Goal: Information Seeking & Learning: Check status

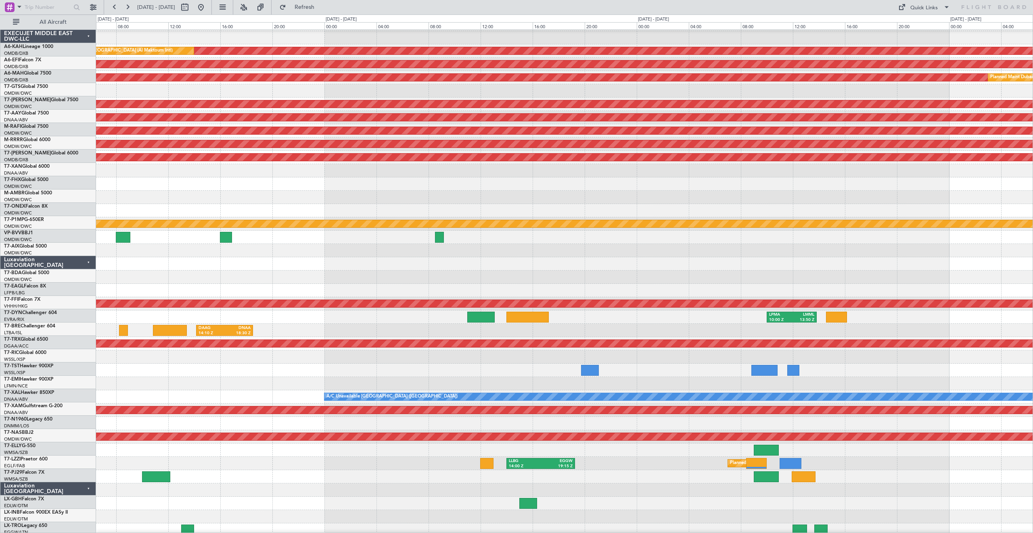
scroll to position [65, 0]
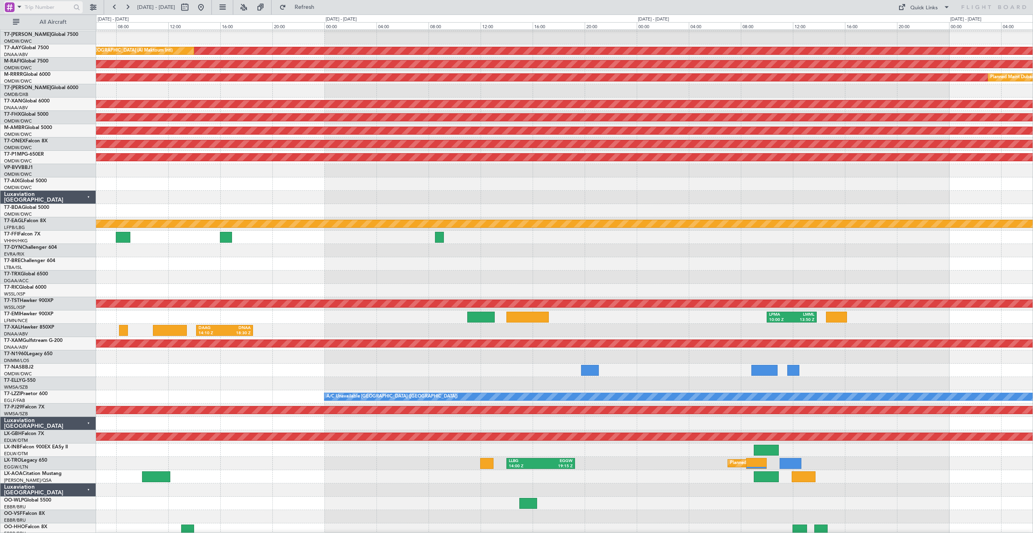
click at [21, 8] on span at bounding box center [20, 7] width 10 height 10
click at [35, 50] on span "A/C (Reg. or Type)" at bounding box center [41, 50] width 45 height 8
click at [43, 5] on input "text" at bounding box center [48, 7] width 46 height 12
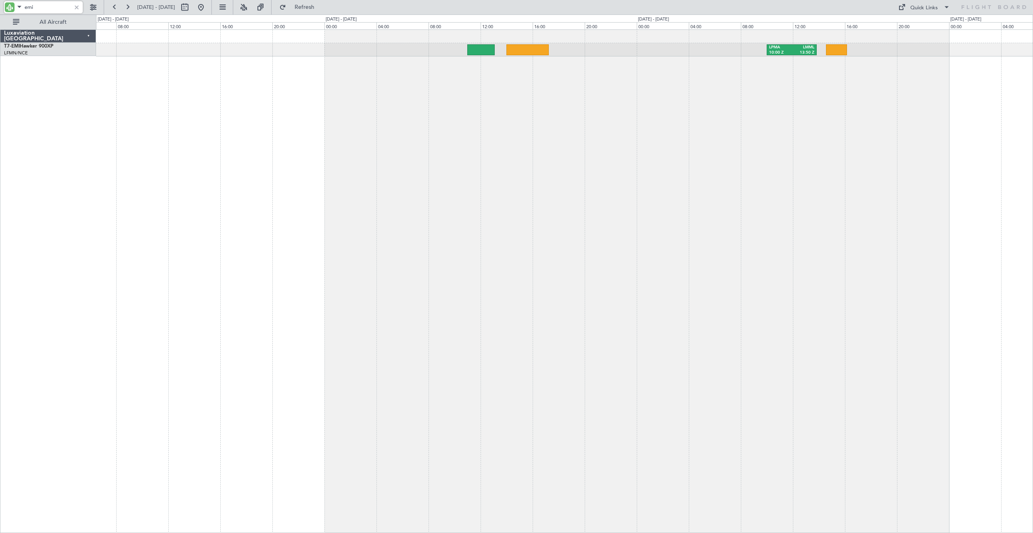
scroll to position [0, 0]
type input "emi"
click at [191, 6] on button at bounding box center [184, 7] width 13 height 13
select select "9"
select select "2025"
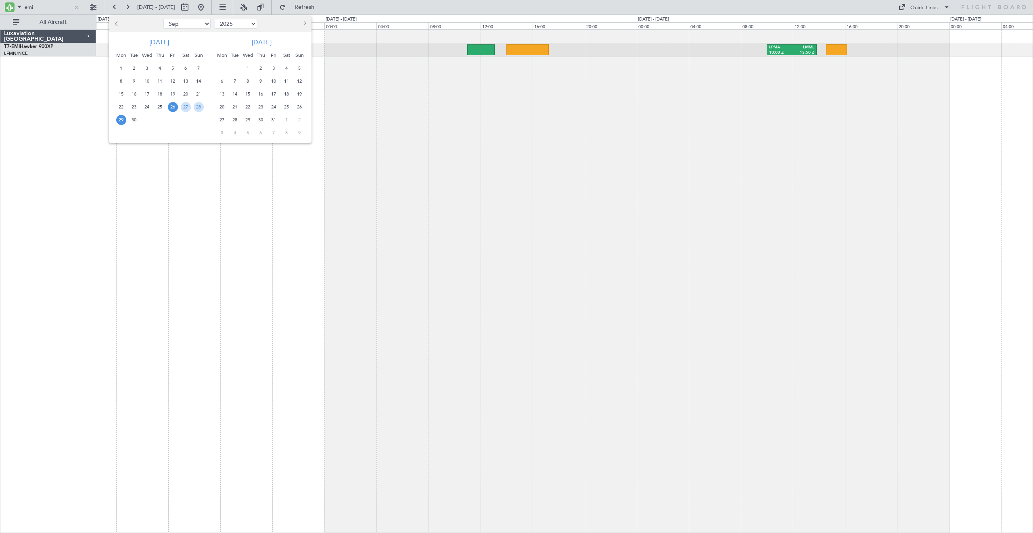
click at [177, 23] on select "Jan Feb Mar Apr May Jun [DATE] Aug Sep Oct Nov Dec" at bounding box center [186, 24] width 47 height 10
select select "3"
click at [163, 19] on select "Jan Feb Mar Apr May Jun [DATE] Aug Sep Oct Nov Dec" at bounding box center [186, 24] width 47 height 10
click at [184, 67] on span "1" at bounding box center [186, 68] width 10 height 10
click at [185, 94] on span "15" at bounding box center [186, 94] width 10 height 10
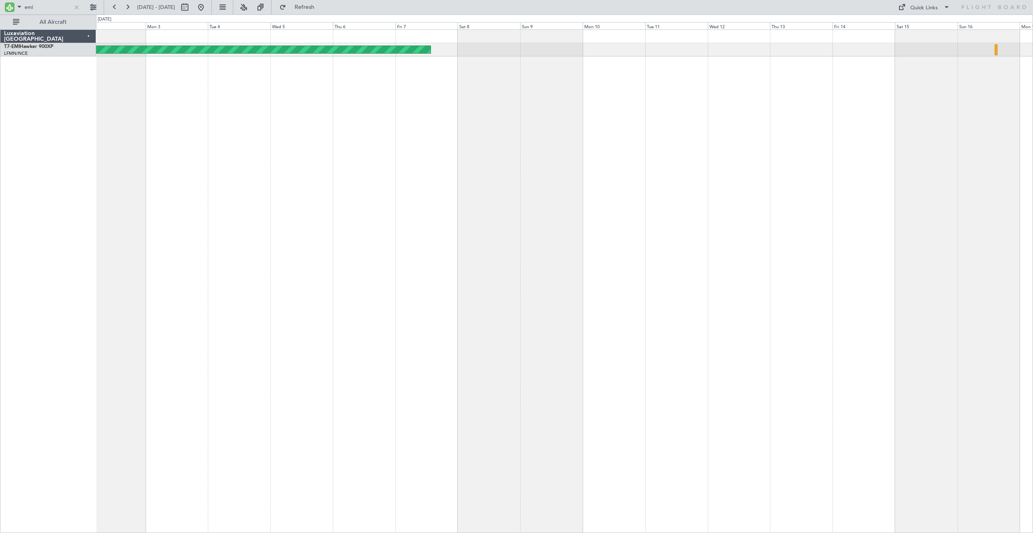
click at [290, 131] on div "Planned Maint [GEOGRAPHIC_DATA]" at bounding box center [564, 281] width 937 height 504
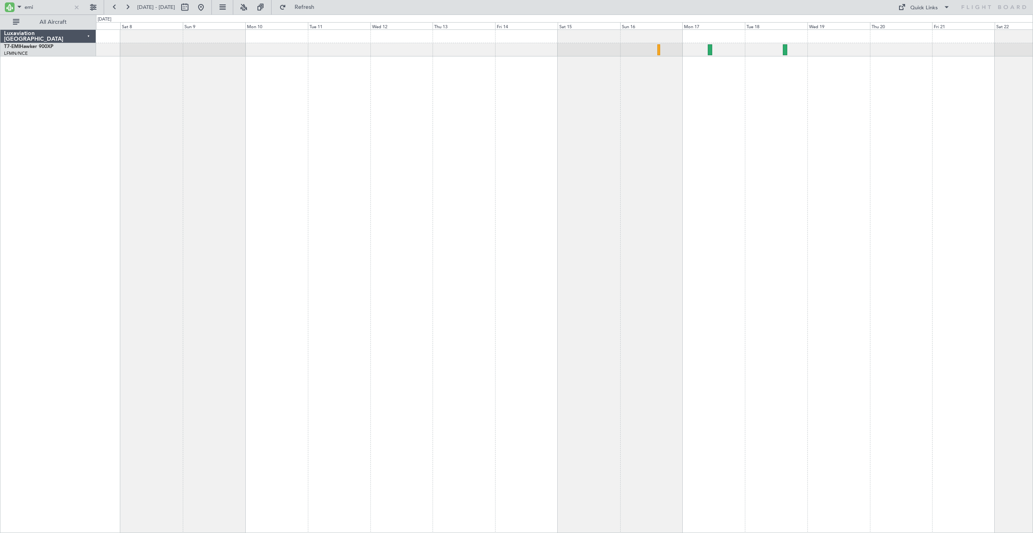
click at [441, 117] on div "Planned Maint [GEOGRAPHIC_DATA]" at bounding box center [564, 281] width 937 height 504
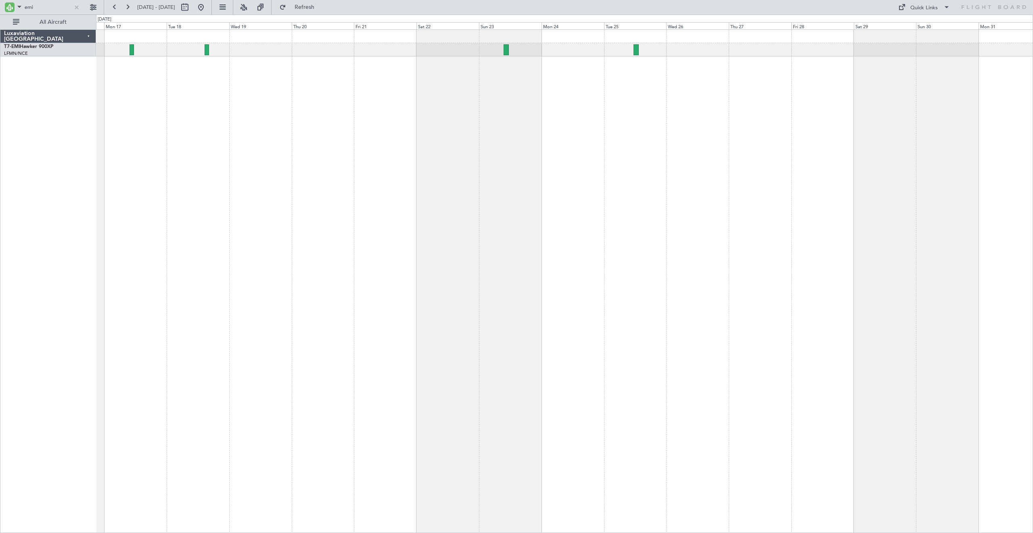
click at [160, 127] on div at bounding box center [564, 281] width 937 height 504
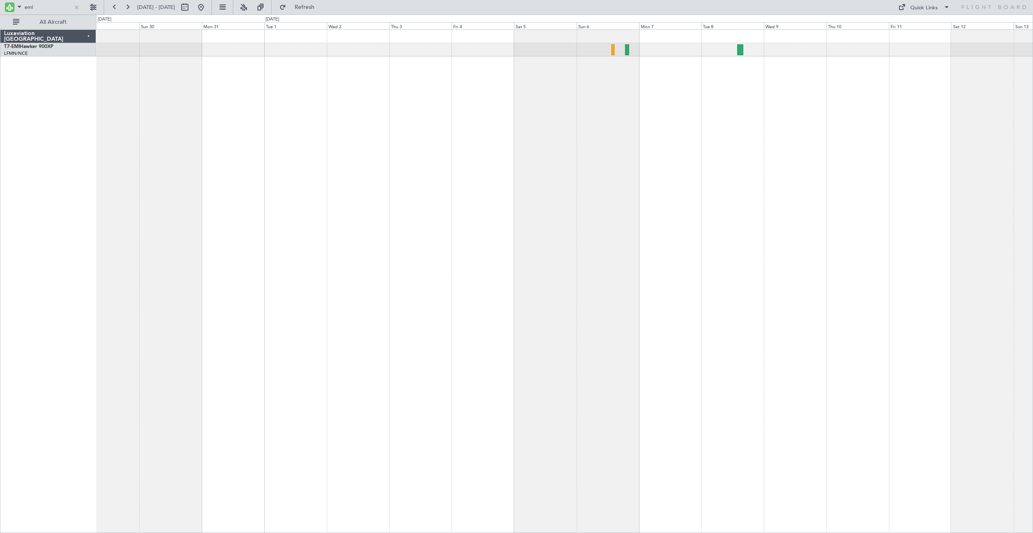
click at [3, 181] on div "Luxaviation [GEOGRAPHIC_DATA] T7-EMI Hawker 900XP [GEOGRAPHIC_DATA]/NCE [GEOGRA…" at bounding box center [516, 274] width 1033 height 519
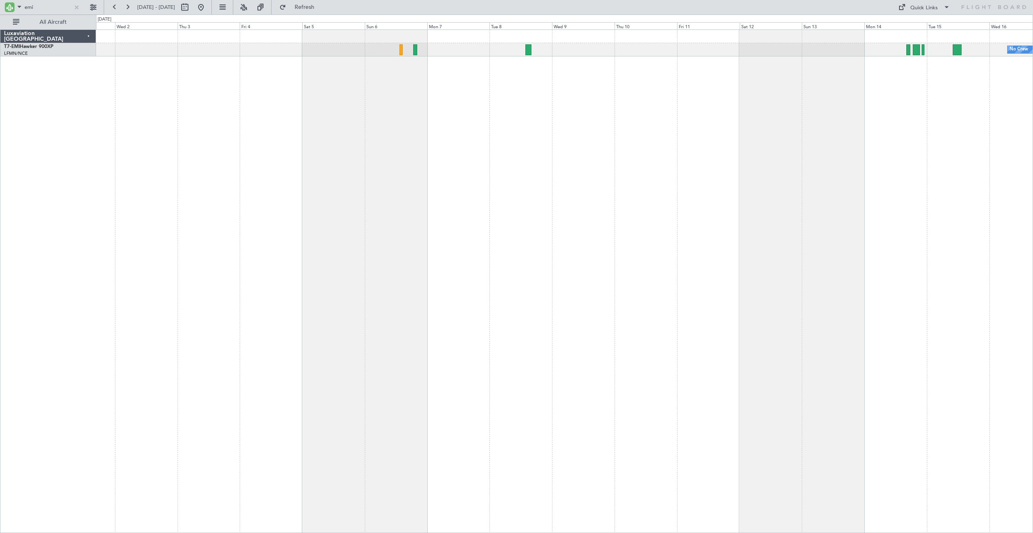
click at [319, 98] on div "No Crew" at bounding box center [564, 281] width 937 height 504
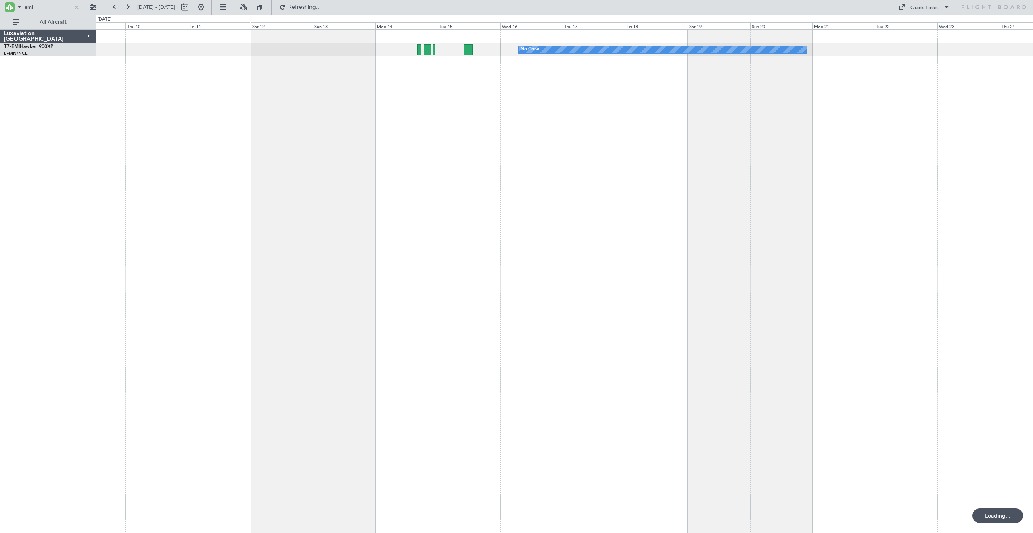
click at [234, 141] on div "No Crew" at bounding box center [564, 281] width 937 height 504
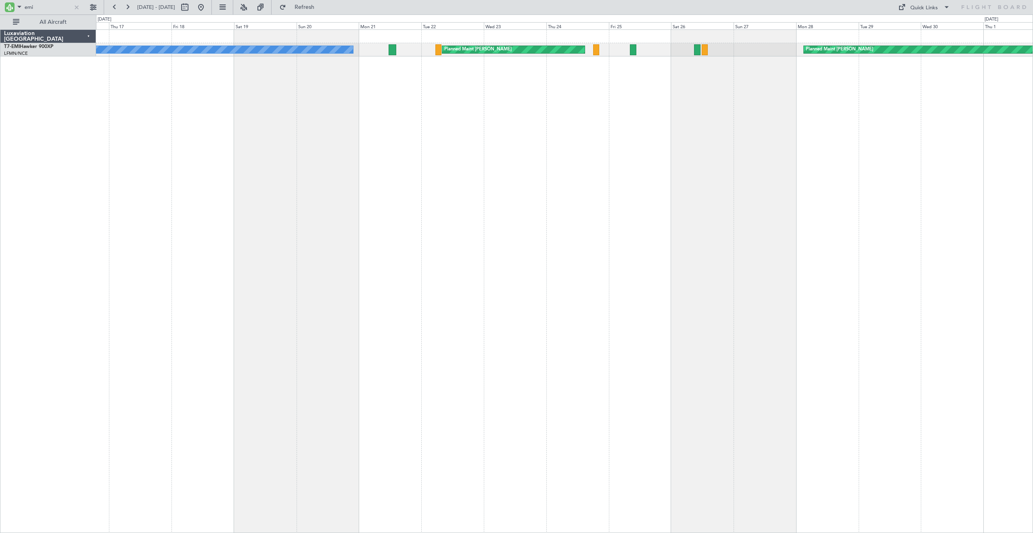
click at [382, 143] on div "No Crew Planned Maint [PERSON_NAME] Planned Maint [PERSON_NAME]" at bounding box center [564, 281] width 937 height 504
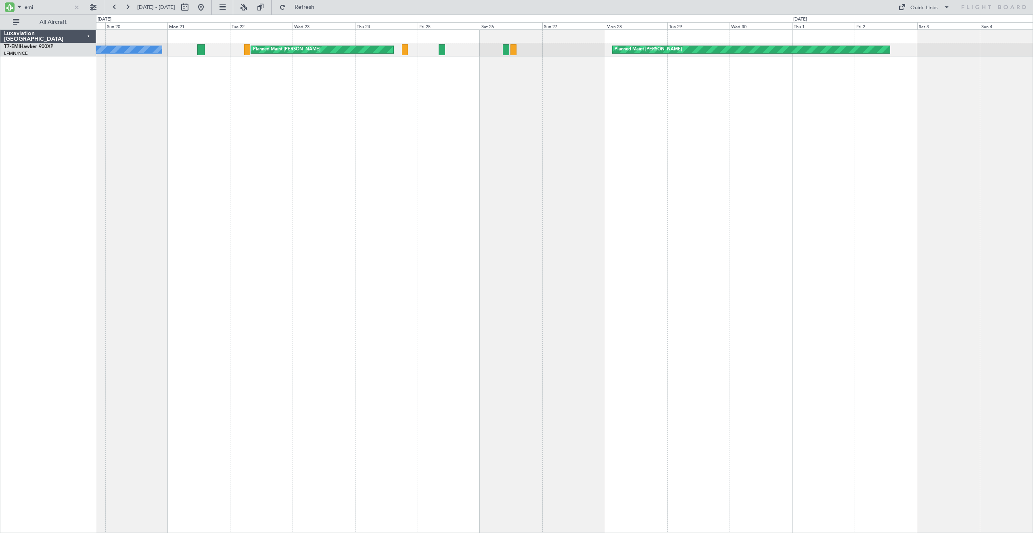
click at [463, 108] on div "No Crew Planned Maint [PERSON_NAME] Planned Maint [PERSON_NAME]" at bounding box center [564, 281] width 937 height 504
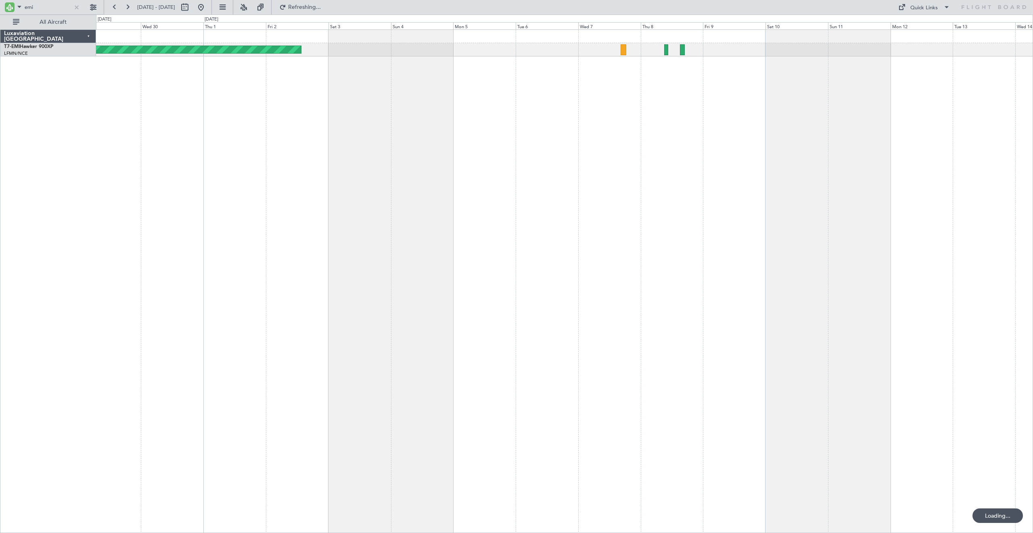
click at [83, 133] on div "Planned Maint [PERSON_NAME] Luxaviation [GEOGRAPHIC_DATA] T7-EMI Hawker 900XP […" at bounding box center [516, 274] width 1033 height 519
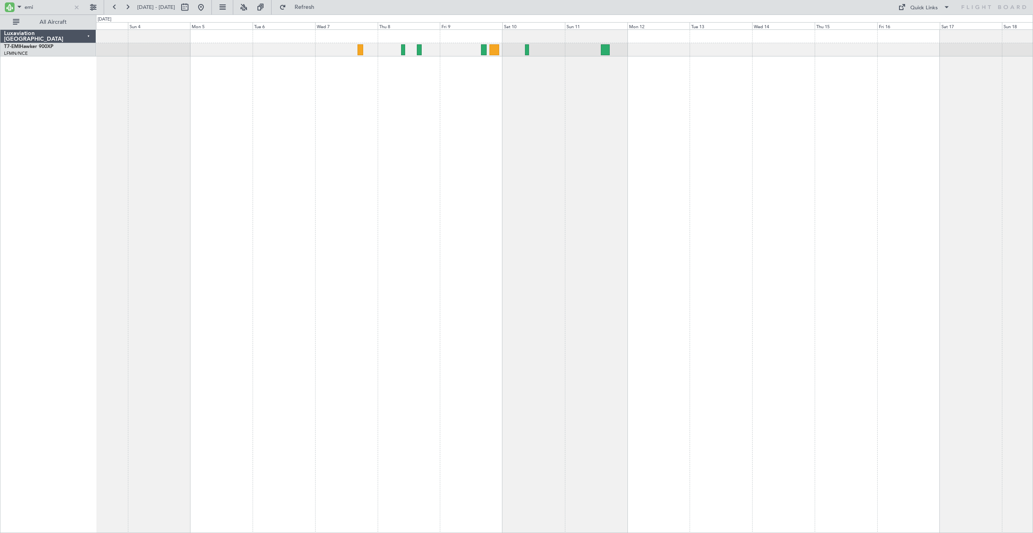
click at [414, 85] on div "Planned Maint [PERSON_NAME]" at bounding box center [564, 281] width 937 height 504
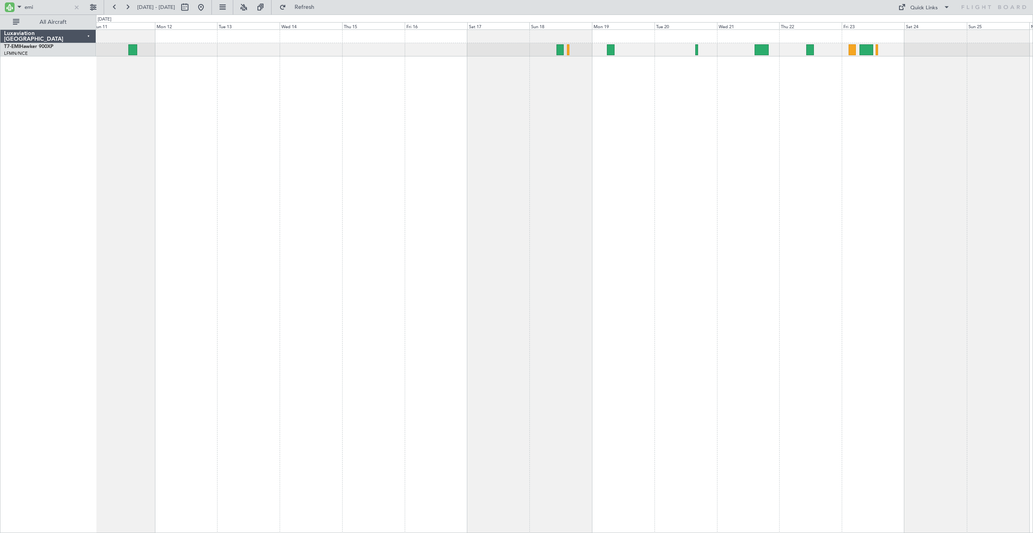
click at [165, 126] on div at bounding box center [564, 281] width 937 height 504
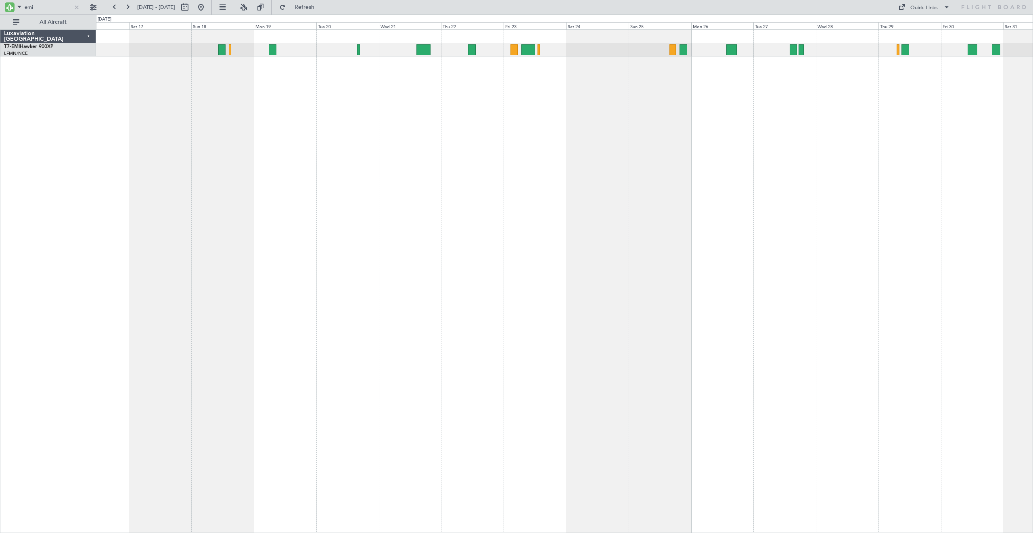
click at [240, 148] on div "No Crew [GEOGRAPHIC_DATA]" at bounding box center [564, 281] width 937 height 504
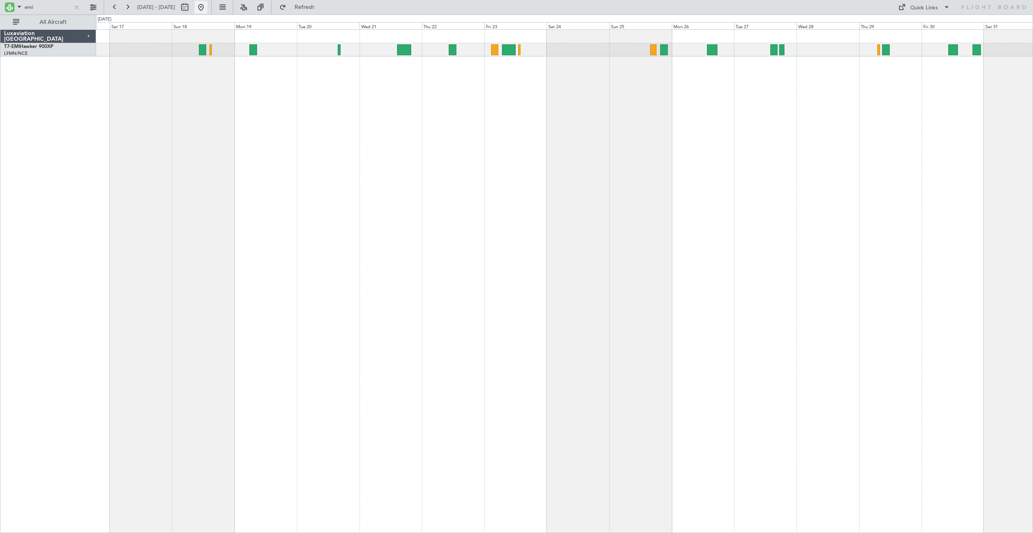
click at [207, 10] on button at bounding box center [200, 7] width 13 height 13
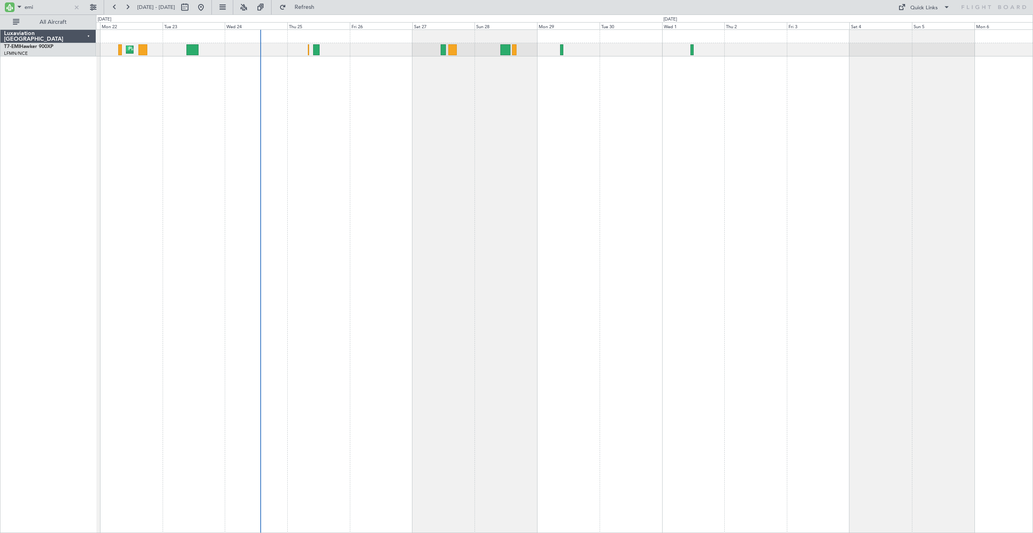
click at [432, 124] on div "Planned Maint [GEOGRAPHIC_DATA]" at bounding box center [564, 281] width 937 height 504
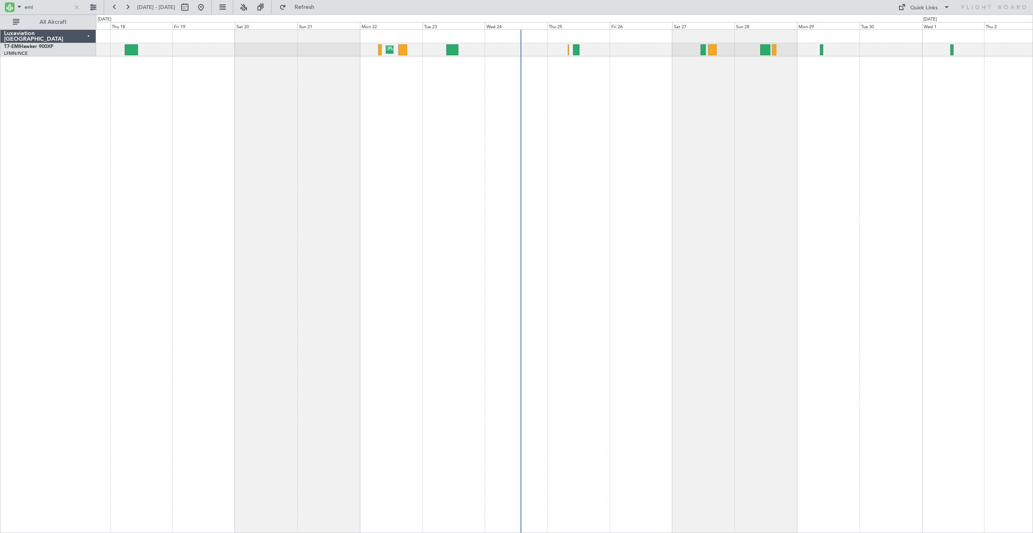
click at [570, 127] on div "Planned Maint [GEOGRAPHIC_DATA]" at bounding box center [564, 281] width 937 height 504
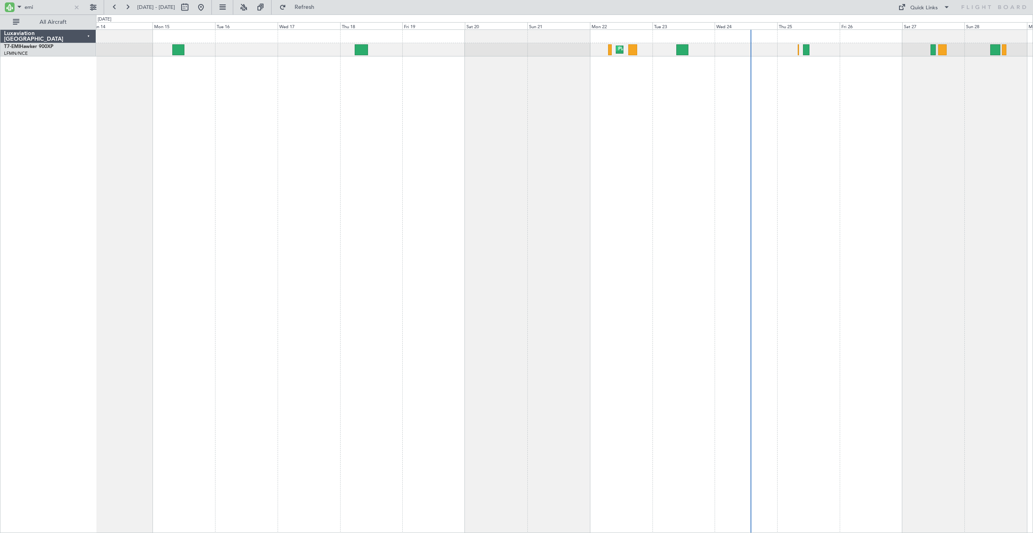
click at [635, 169] on div "Planned Maint [GEOGRAPHIC_DATA]" at bounding box center [564, 281] width 937 height 504
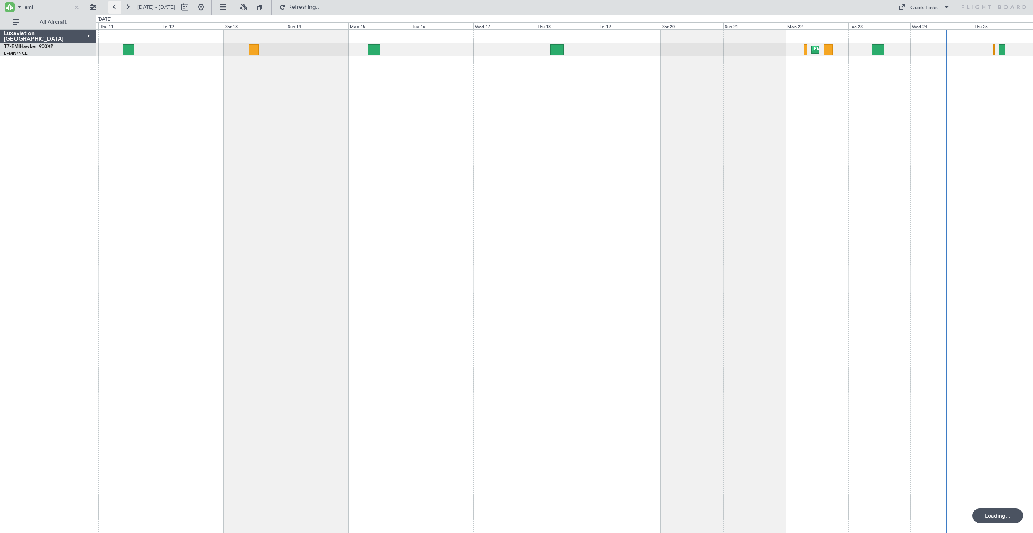
click at [117, 8] on button at bounding box center [114, 7] width 13 height 13
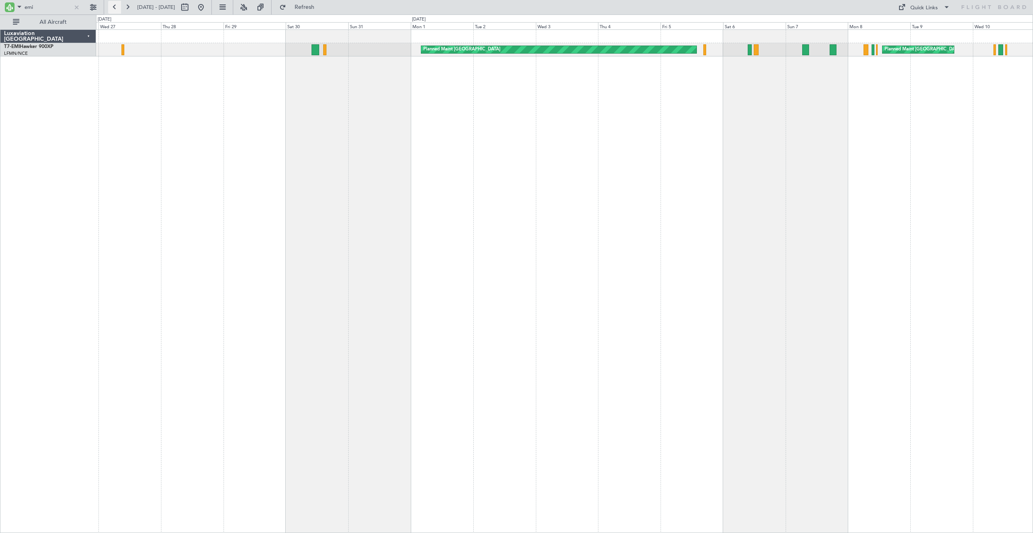
click at [117, 8] on button at bounding box center [114, 7] width 13 height 13
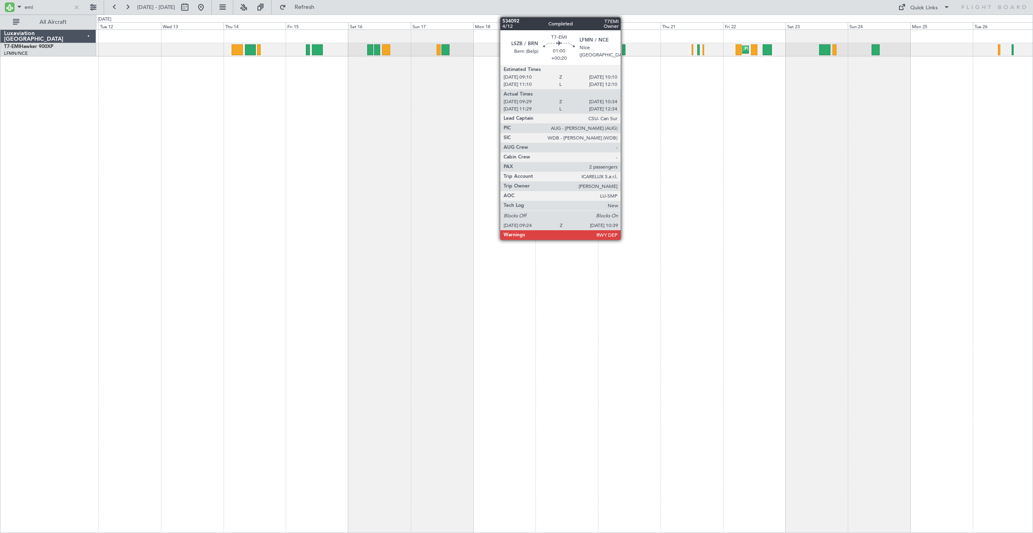
click at [624, 54] on div at bounding box center [624, 49] width 4 height 11
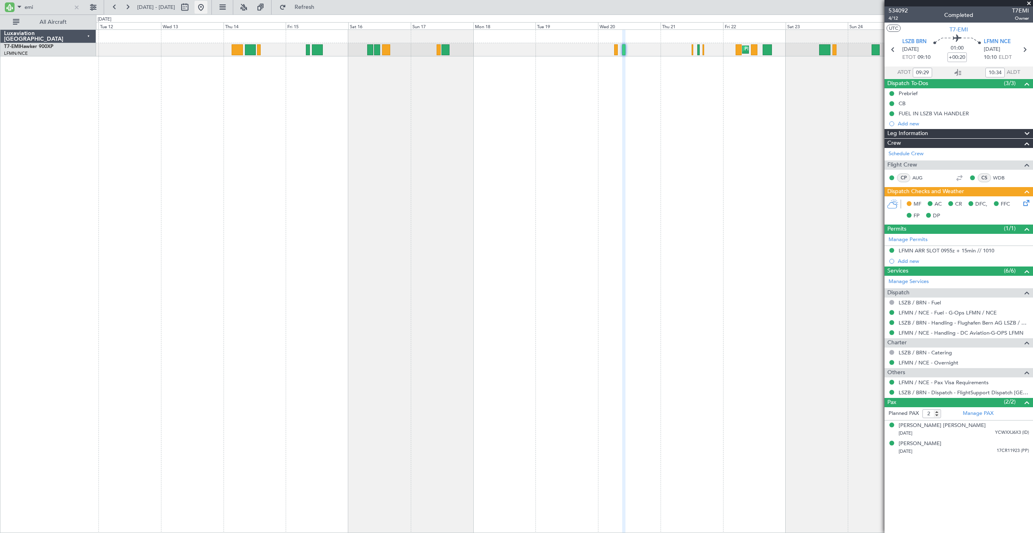
click at [207, 6] on button at bounding box center [200, 7] width 13 height 13
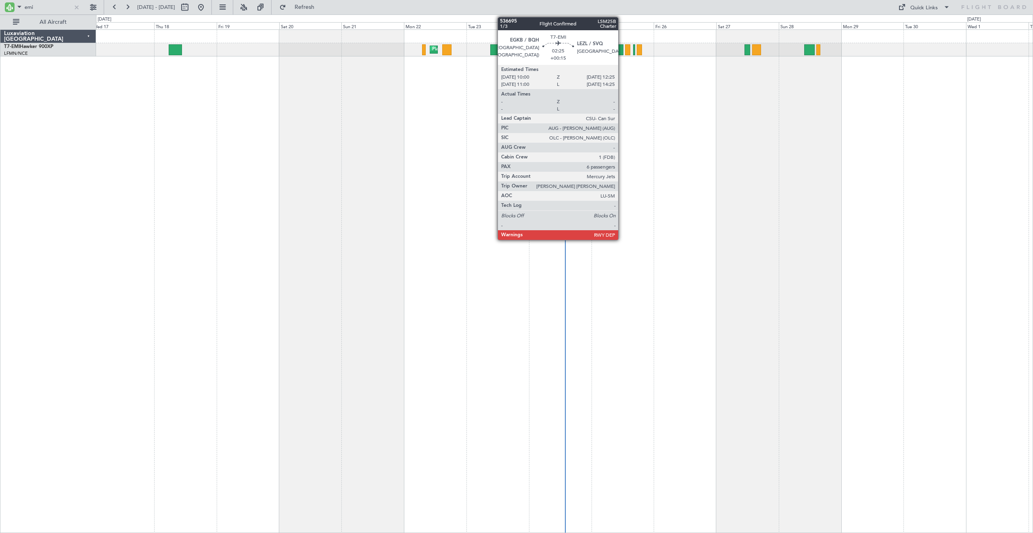
click at [622, 52] on div at bounding box center [620, 49] width 6 height 11
